Goal: Information Seeking & Learning: Check status

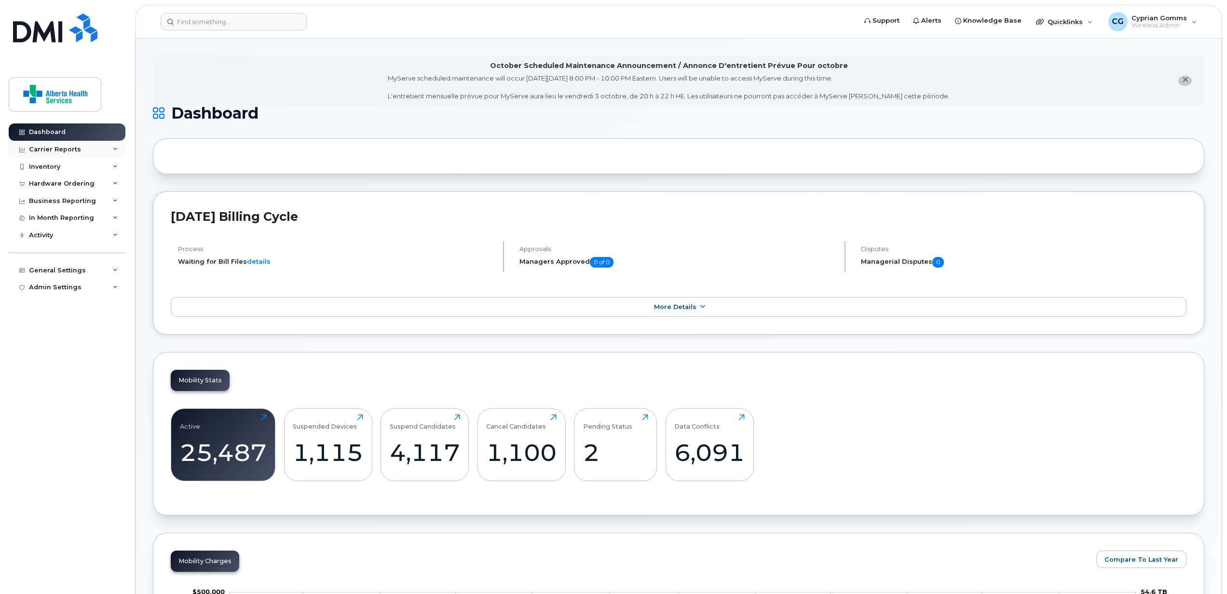
click at [110, 149] on div "Carrier Reports" at bounding box center [67, 149] width 117 height 17
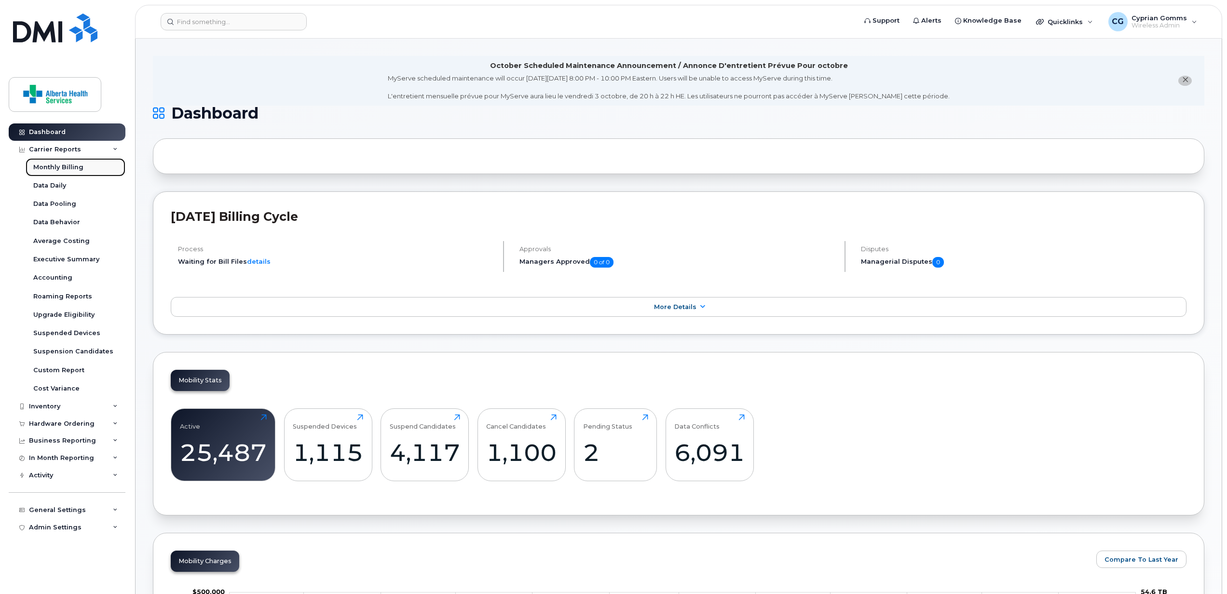
click at [53, 168] on div "Monthly Billing" at bounding box center [58, 167] width 50 height 9
click at [698, 306] on icon at bounding box center [702, 307] width 8 height 6
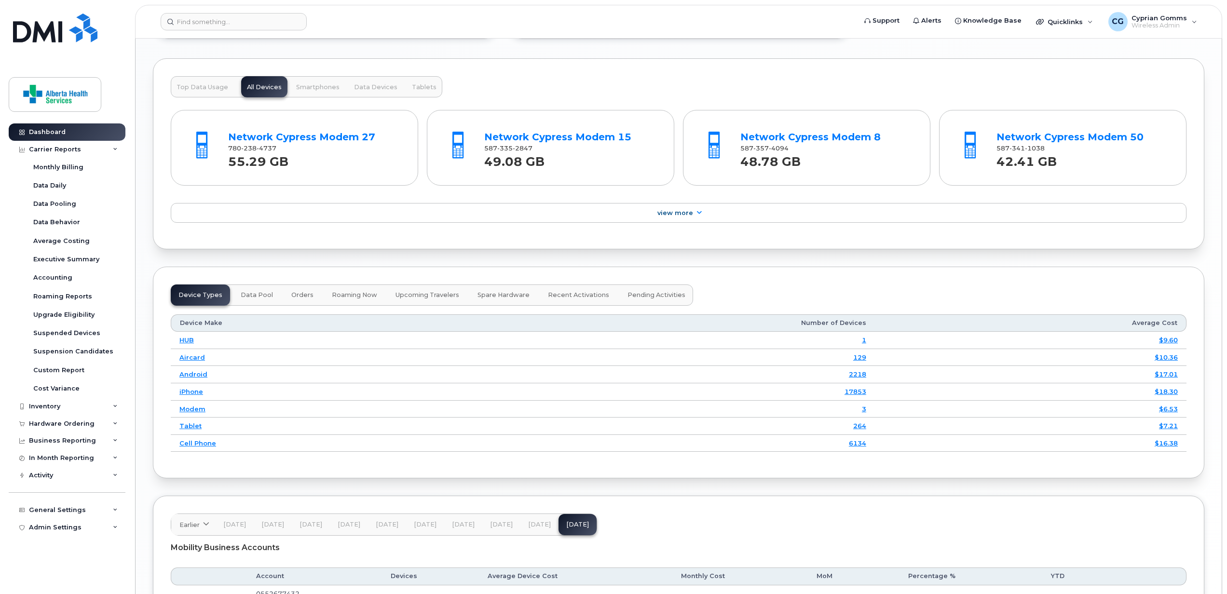
scroll to position [906, 0]
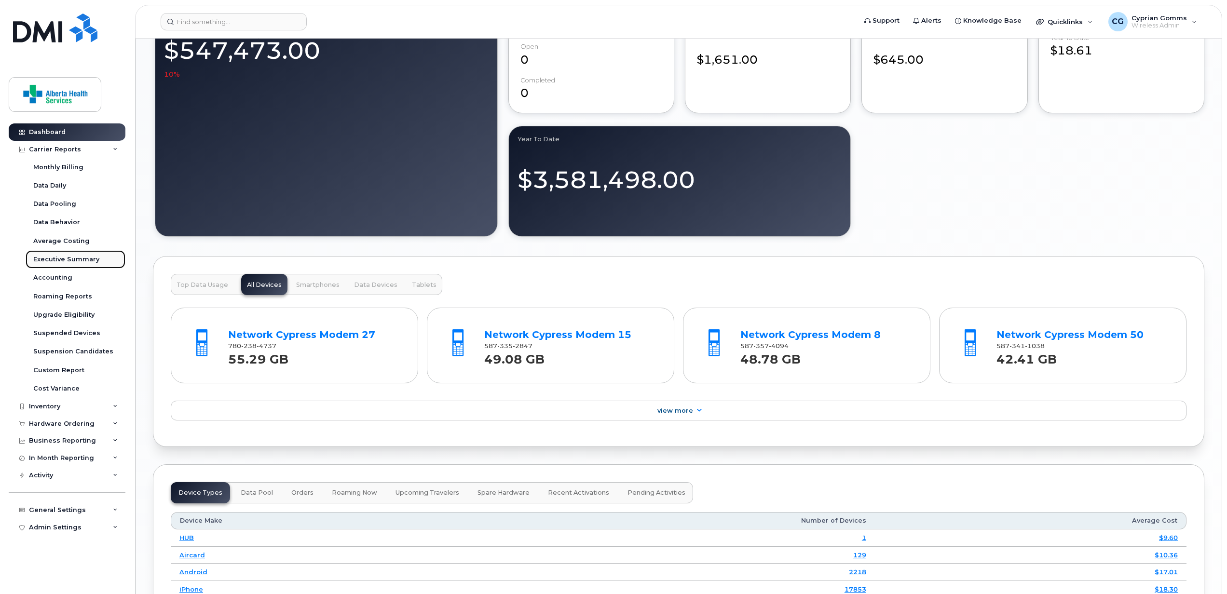
click at [79, 258] on div "Executive Summary" at bounding box center [66, 259] width 66 height 9
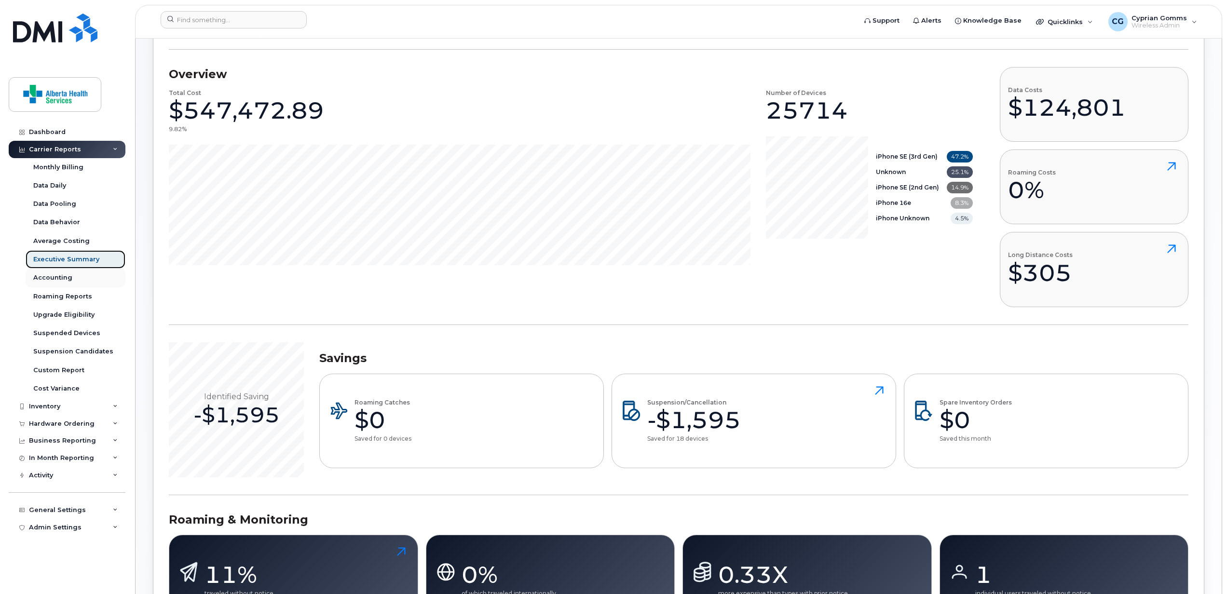
scroll to position [64, 0]
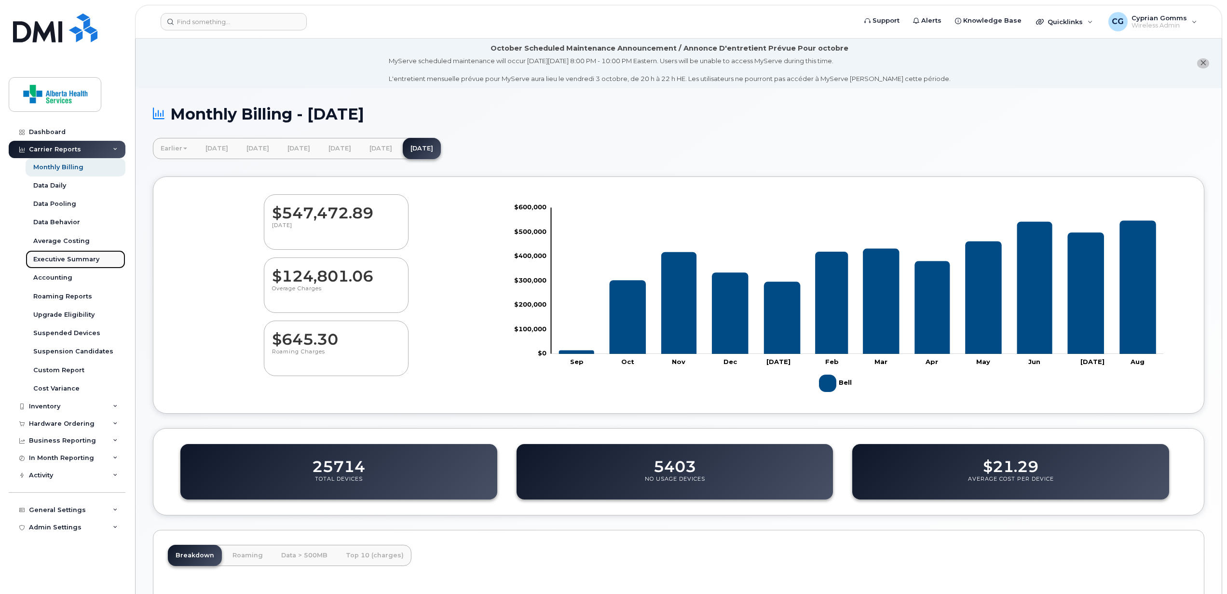
click at [65, 258] on div "Executive Summary" at bounding box center [66, 259] width 66 height 9
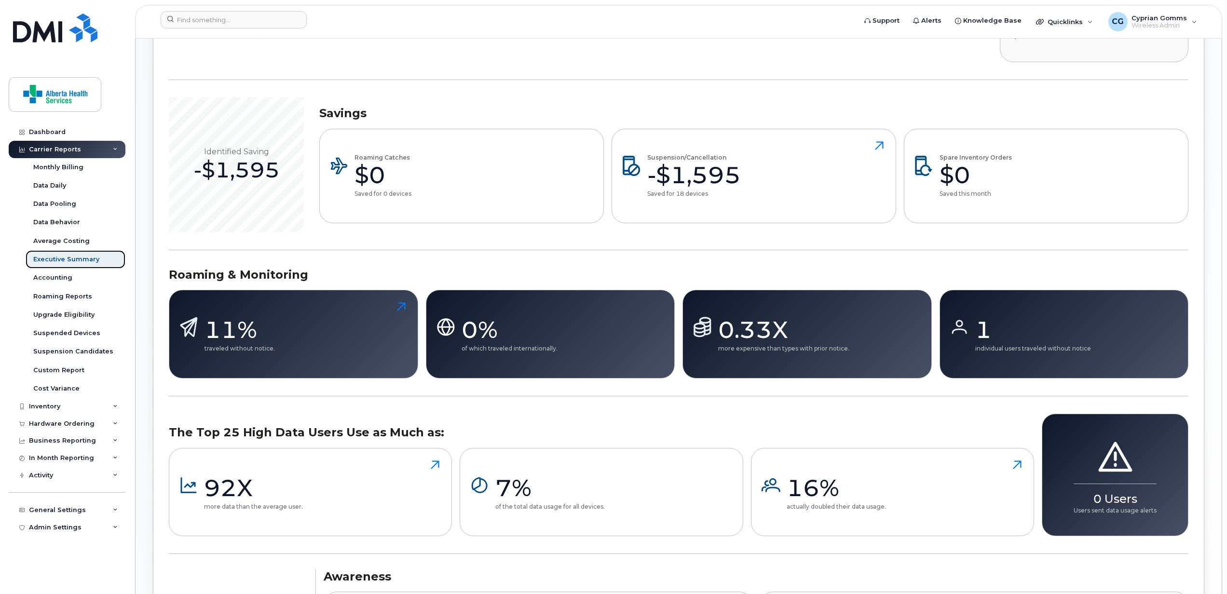
scroll to position [386, 0]
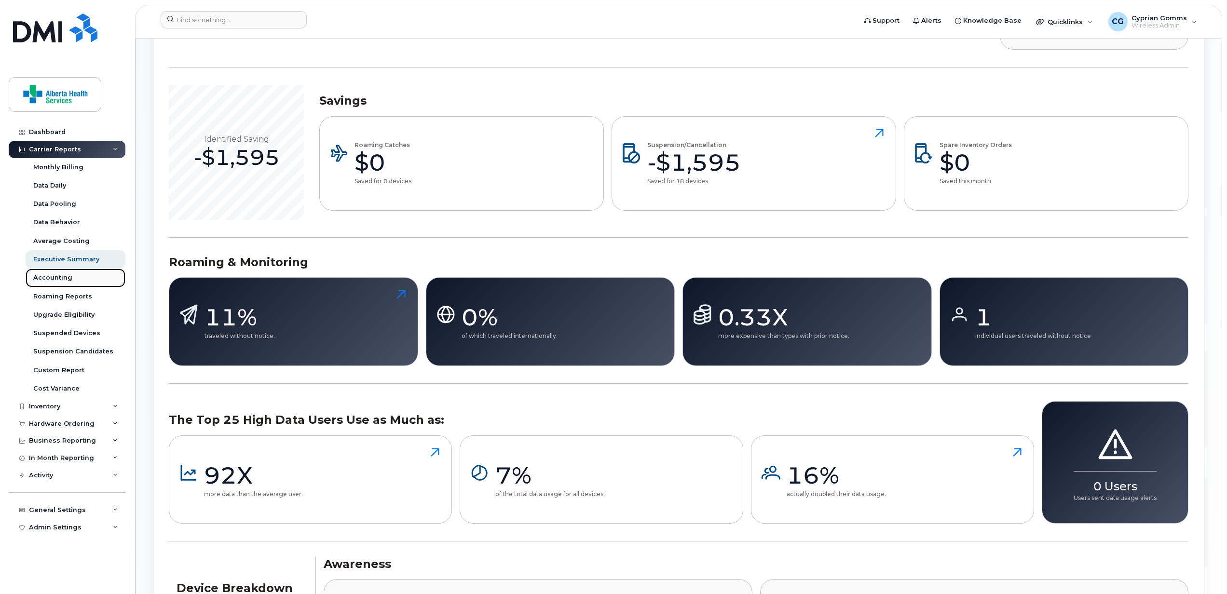
click at [60, 280] on div "Accounting" at bounding box center [52, 278] width 39 height 9
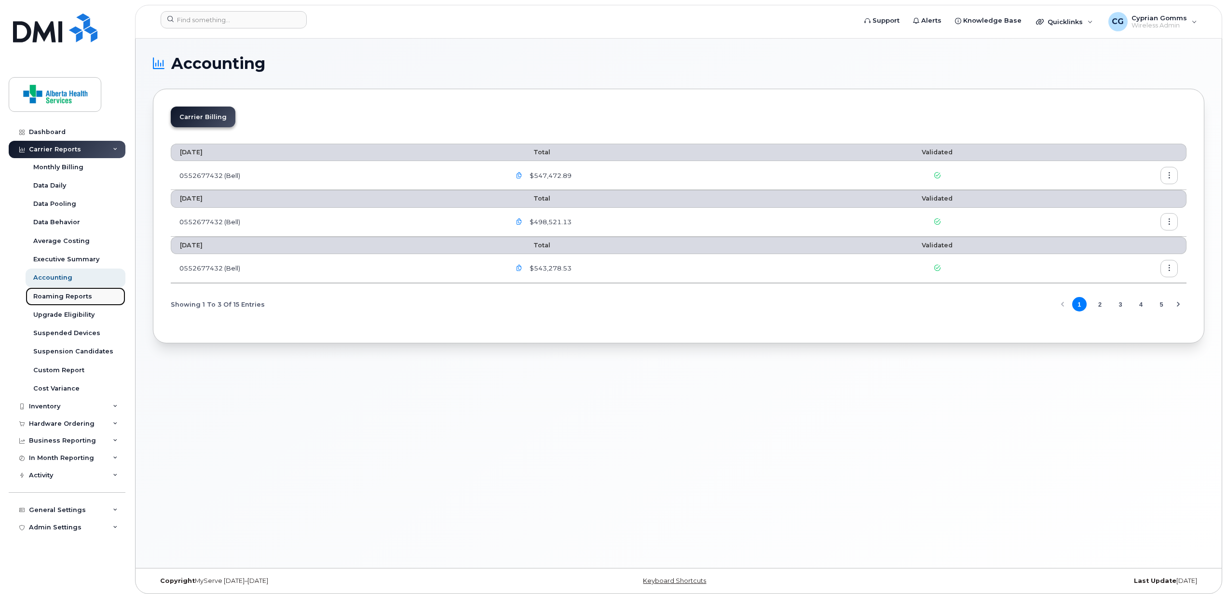
click at [61, 298] on div "Roaming Reports" at bounding box center [62, 296] width 59 height 9
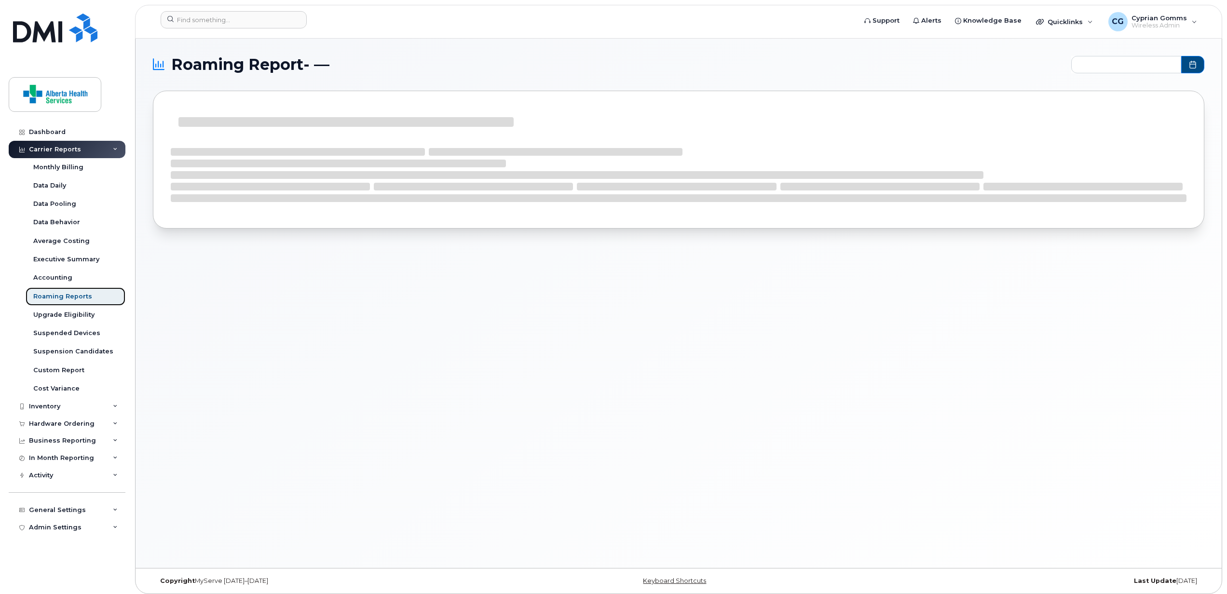
type input "2024-11 - 2025-08"
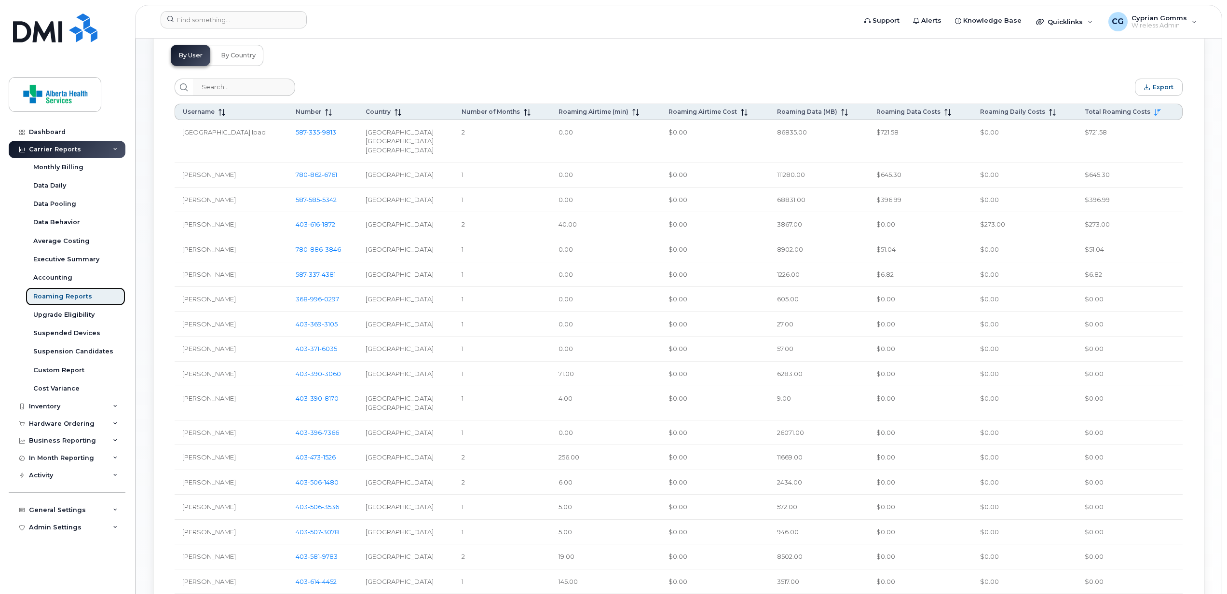
scroll to position [201, 0]
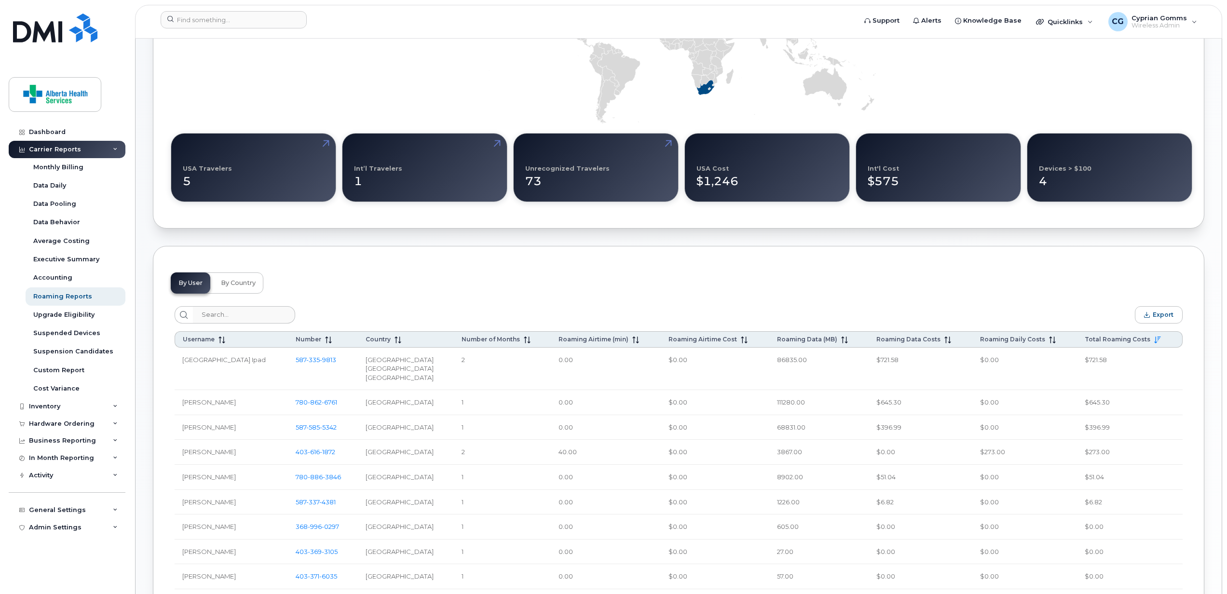
click at [286, 181] on div "5" at bounding box center [253, 177] width 141 height 25
click at [249, 286] on span "By Country" at bounding box center [238, 283] width 35 height 8
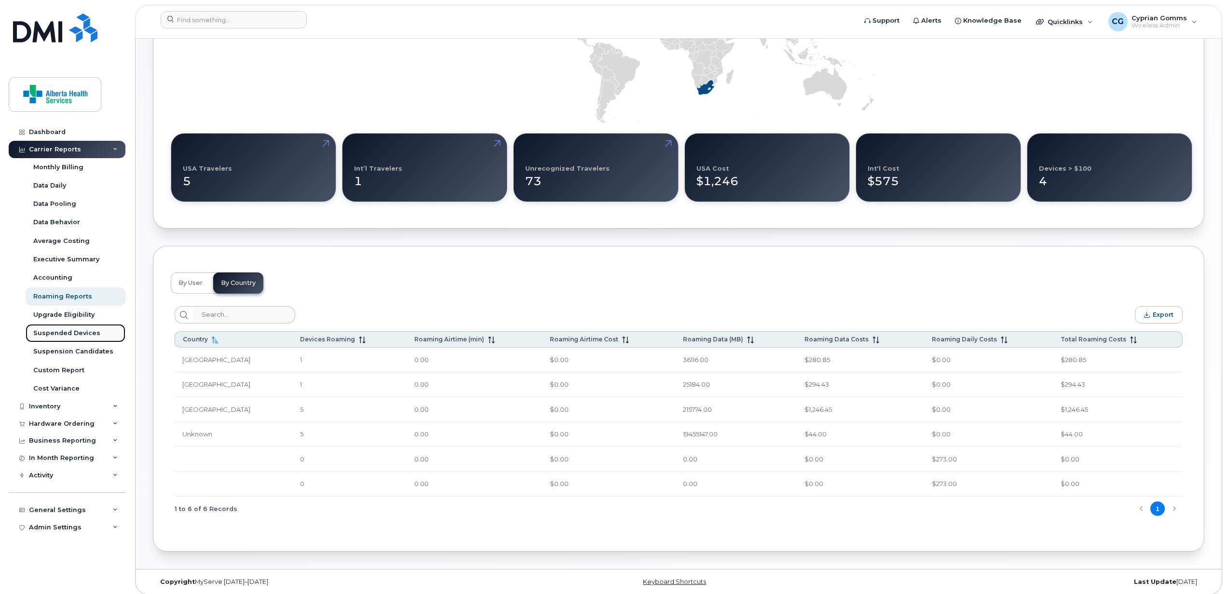
click at [86, 332] on div "Suspended Devices" at bounding box center [66, 333] width 67 height 9
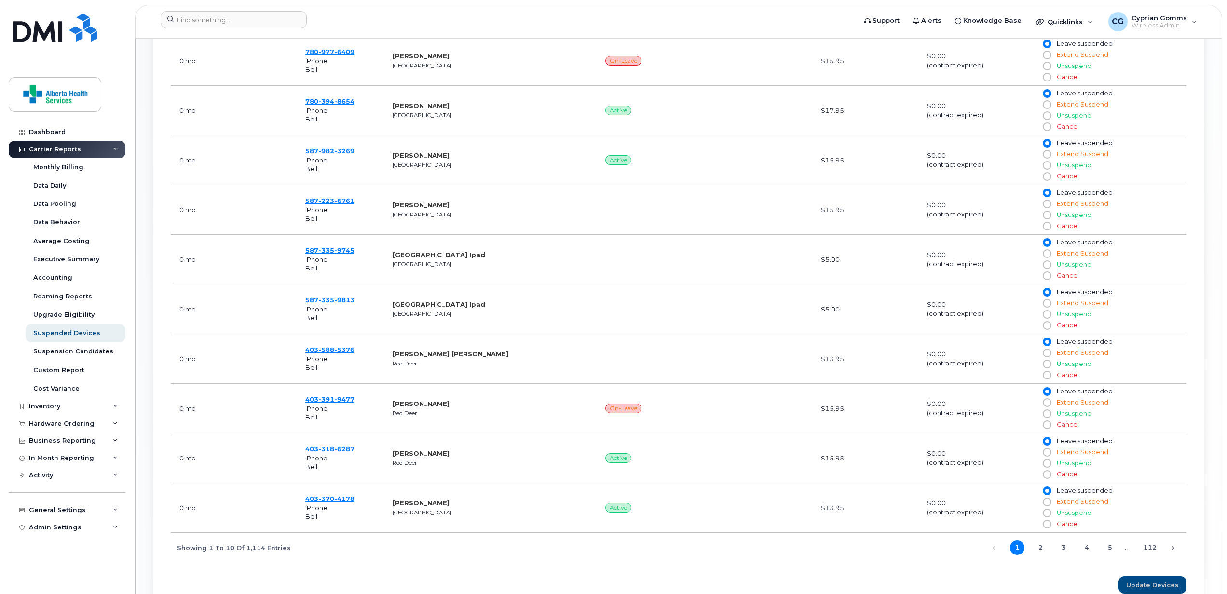
scroll to position [465, 0]
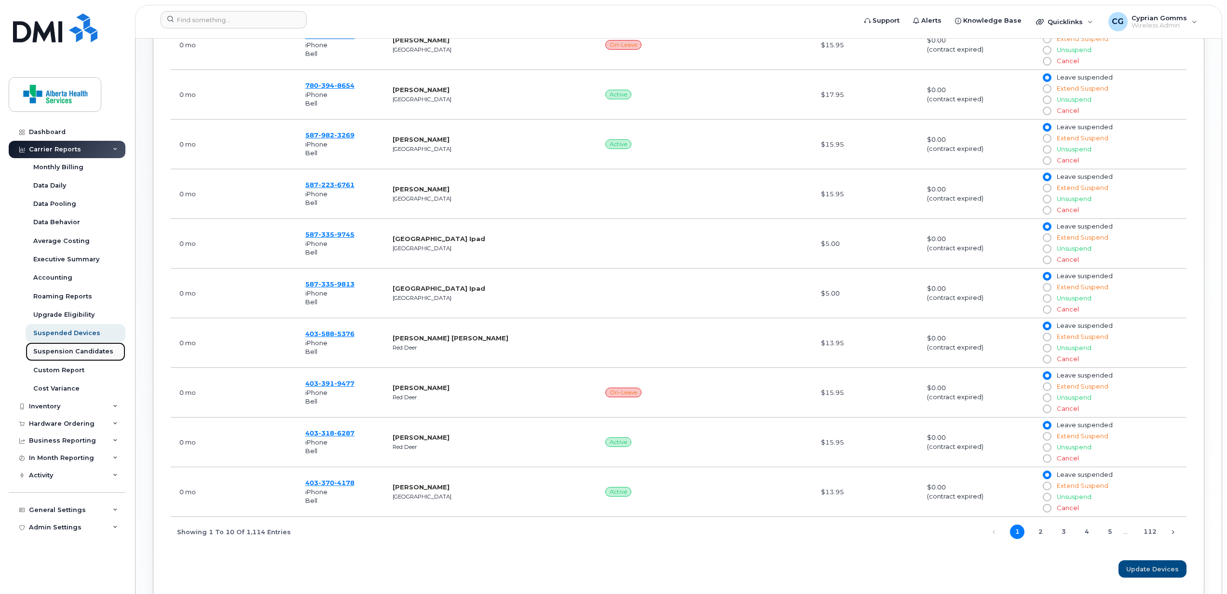
click at [95, 352] on div "Suspension Candidates" at bounding box center [73, 351] width 80 height 9
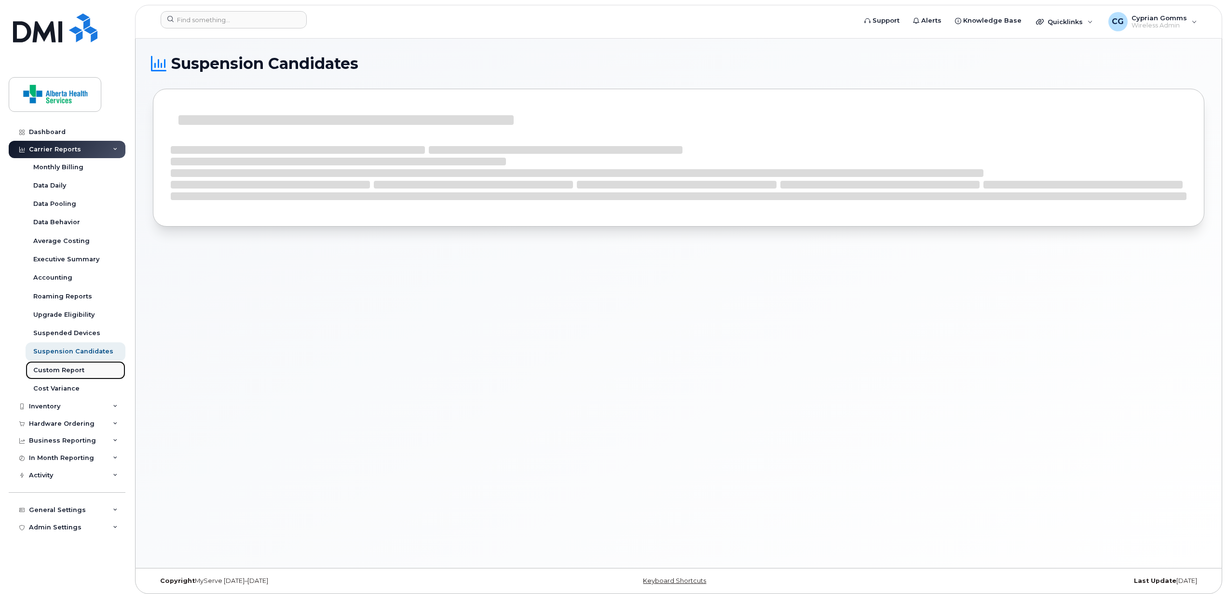
click at [66, 371] on div "Custom Report" at bounding box center [58, 370] width 51 height 9
